Goal: Information Seeking & Learning: Learn about a topic

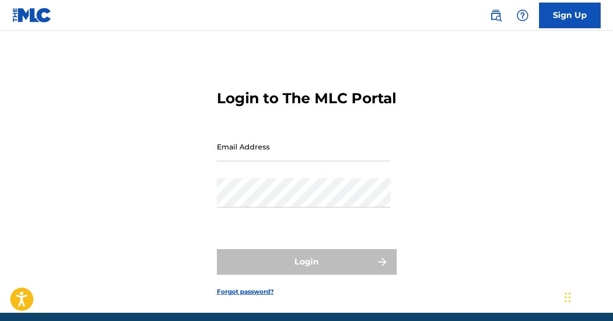
click at [285, 161] on input "Email Address" at bounding box center [304, 146] width 174 height 29
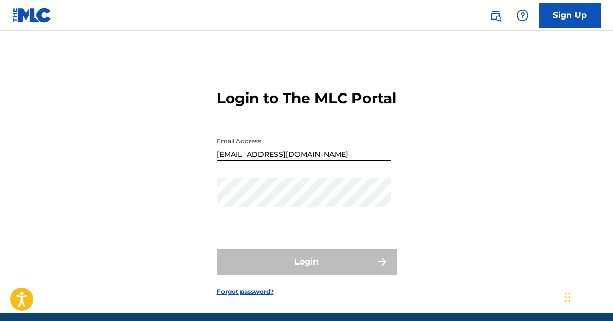
type input "[EMAIL_ADDRESS][DOMAIN_NAME]"
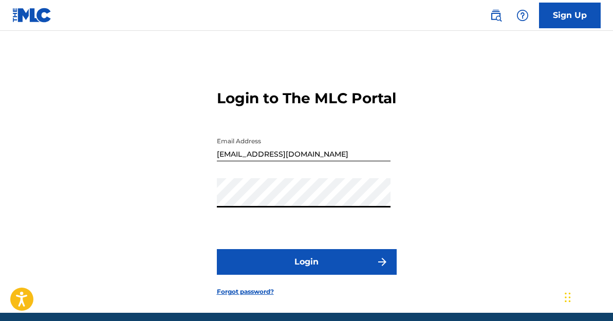
click at [217, 249] on button "Login" at bounding box center [307, 262] width 180 height 26
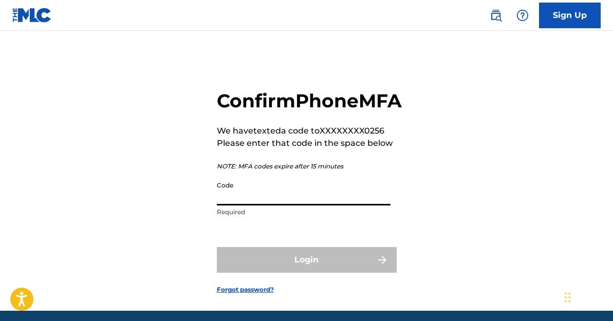
click at [252, 206] on input "Code" at bounding box center [304, 190] width 174 height 29
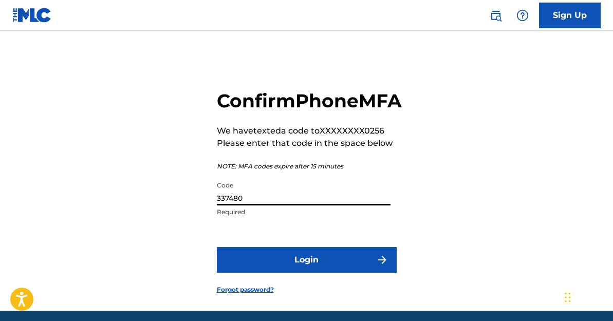
type input "337480"
click at [217, 247] on button "Login" at bounding box center [307, 260] width 180 height 26
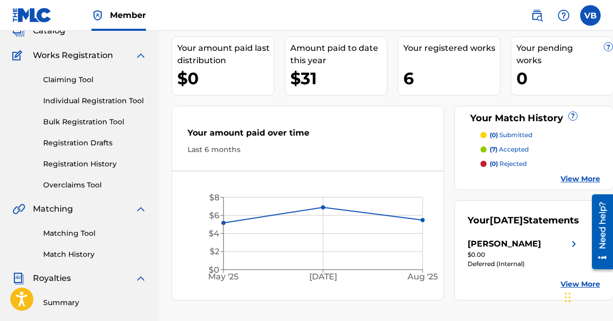
scroll to position [78, 0]
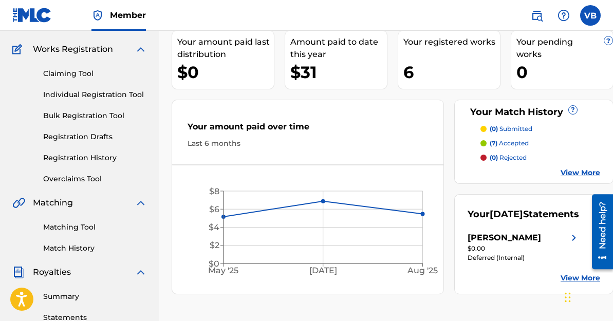
click at [83, 229] on link "Matching Tool" at bounding box center [95, 227] width 104 height 11
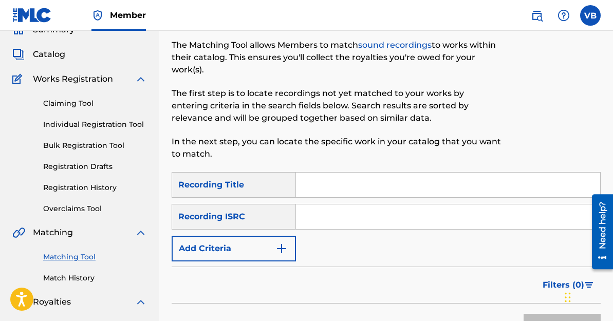
scroll to position [84, 0]
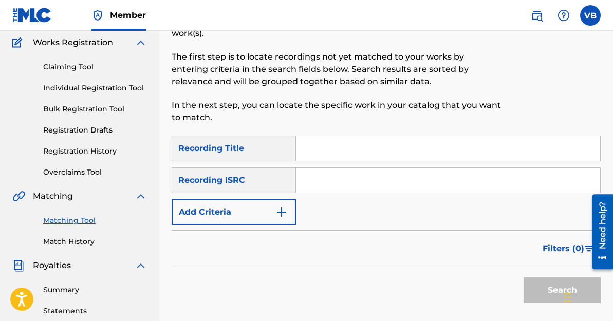
click at [347, 154] on input "Search Form" at bounding box center [448, 148] width 304 height 25
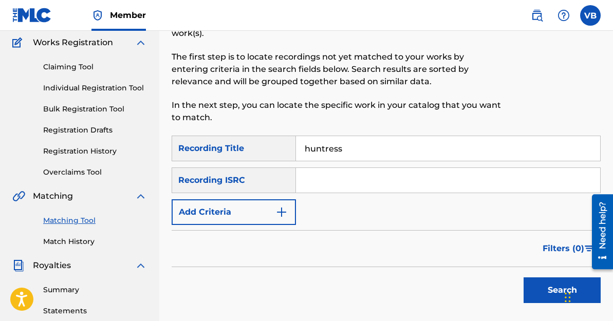
type input "huntress"
paste input "QZDA72561582"
type input "QZDA72561582"
click at [544, 292] on button "Search" at bounding box center [562, 291] width 77 height 26
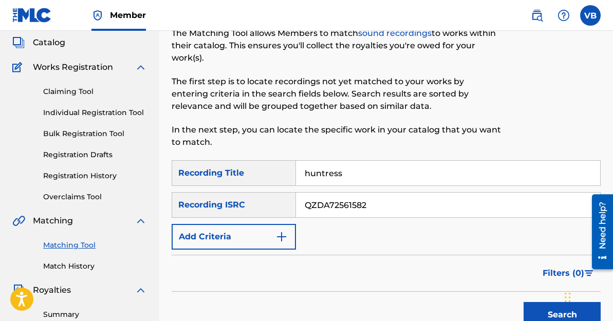
scroll to position [59, 0]
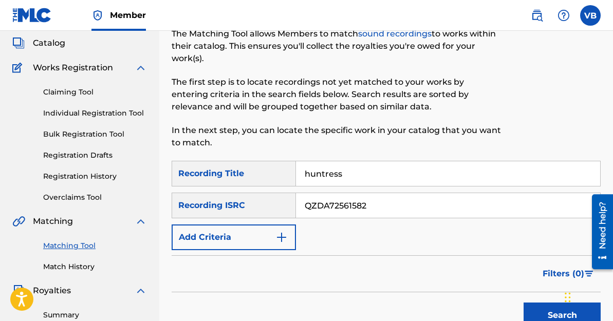
click at [50, 45] on span "Catalog" at bounding box center [49, 43] width 32 height 12
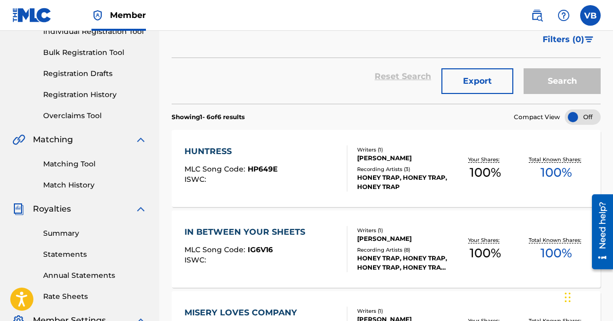
scroll to position [140, 0]
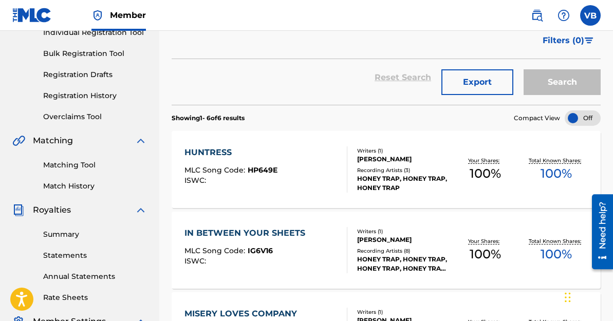
click at [293, 186] on div "HUNTRESS MLC Song Code : HP649E ISWC :" at bounding box center [266, 169] width 163 height 46
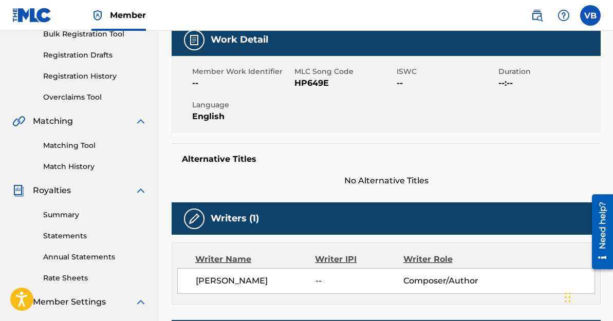
scroll to position [161, 0]
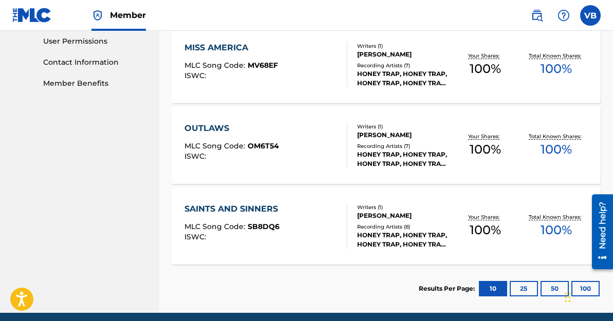
scroll to position [490, 0]
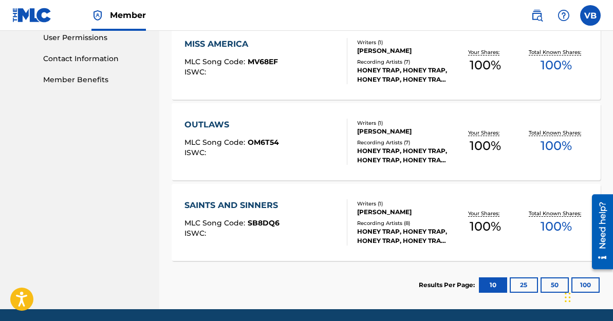
click at [297, 164] on div "OUTLAWS MLC Song Code : OM6T54 ISWC :" at bounding box center [266, 142] width 163 height 46
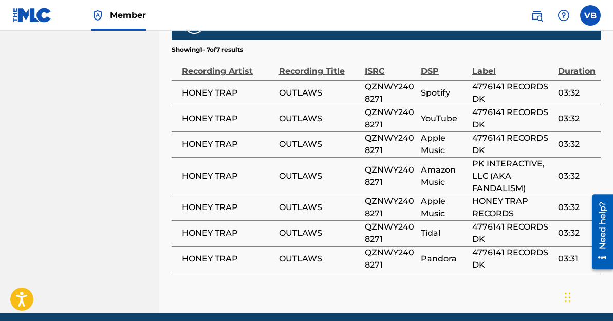
scroll to position [616, 0]
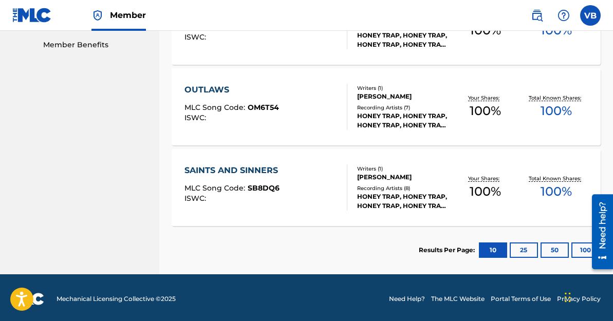
scroll to position [526, 0]
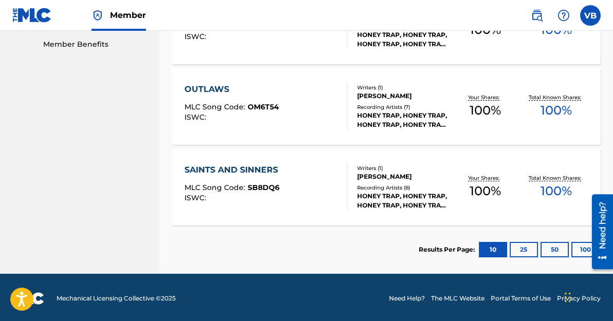
click at [451, 178] on div "Your Shares: 100 %" at bounding box center [485, 187] width 71 height 31
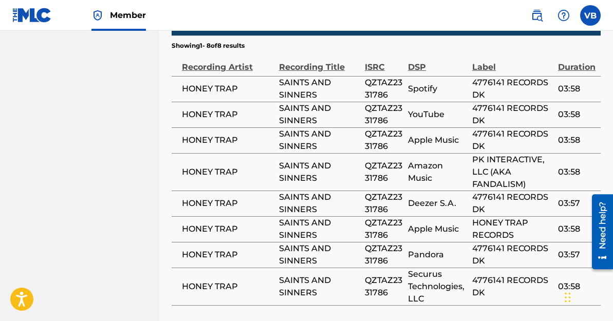
scroll to position [704, 0]
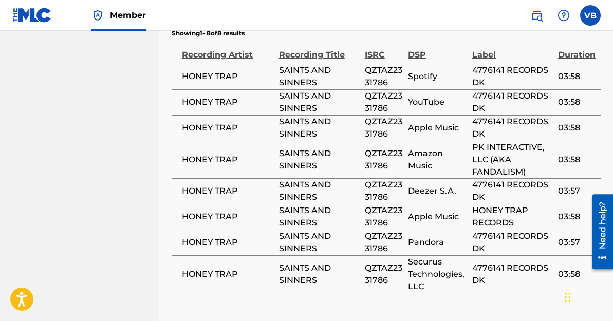
drag, startPoint x: 410, startPoint y: 263, endPoint x: 435, endPoint y: 282, distance: 31.6
click at [435, 282] on span "Securus Technologies, LLC" at bounding box center [437, 274] width 59 height 37
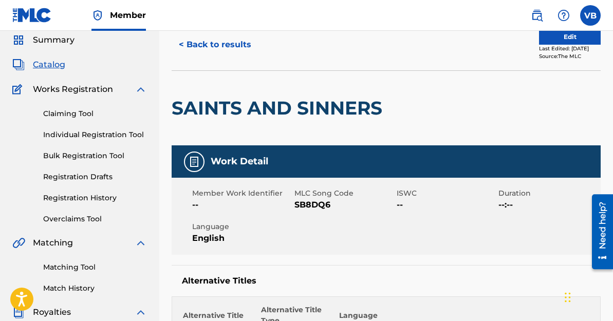
scroll to position [0, 0]
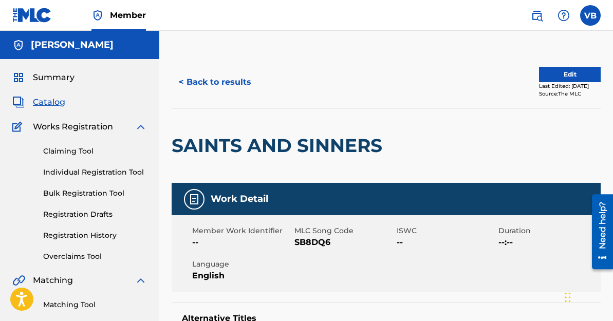
click at [53, 78] on span "Summary" at bounding box center [54, 77] width 42 height 12
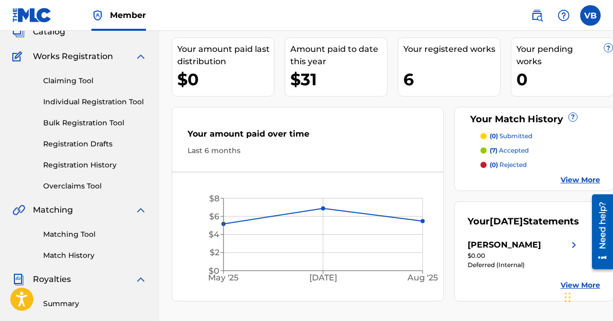
scroll to position [76, 0]
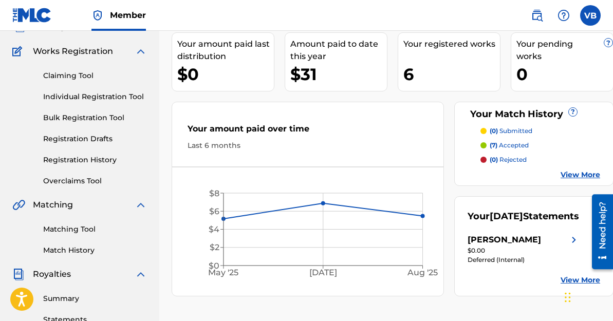
click at [584, 174] on link "View More" at bounding box center [581, 175] width 40 height 11
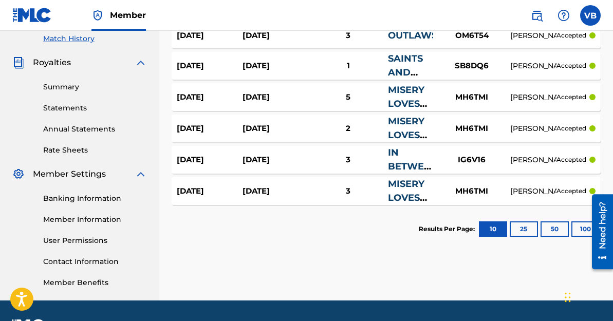
scroll to position [288, 0]
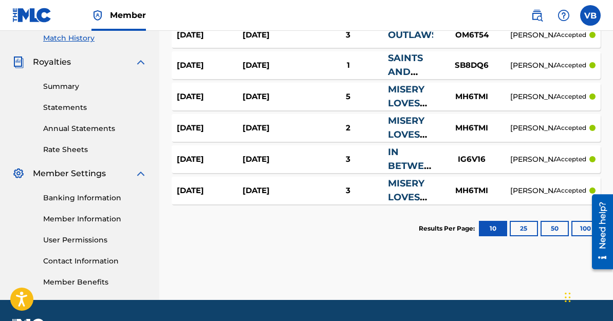
click at [523, 232] on button "25" at bounding box center [524, 228] width 28 height 15
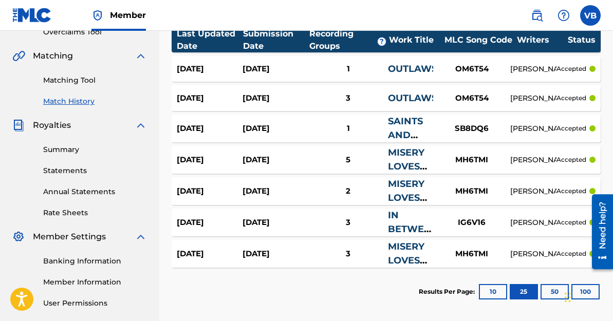
scroll to position [0, 0]
